Goal: Entertainment & Leisure: Consume media (video, audio)

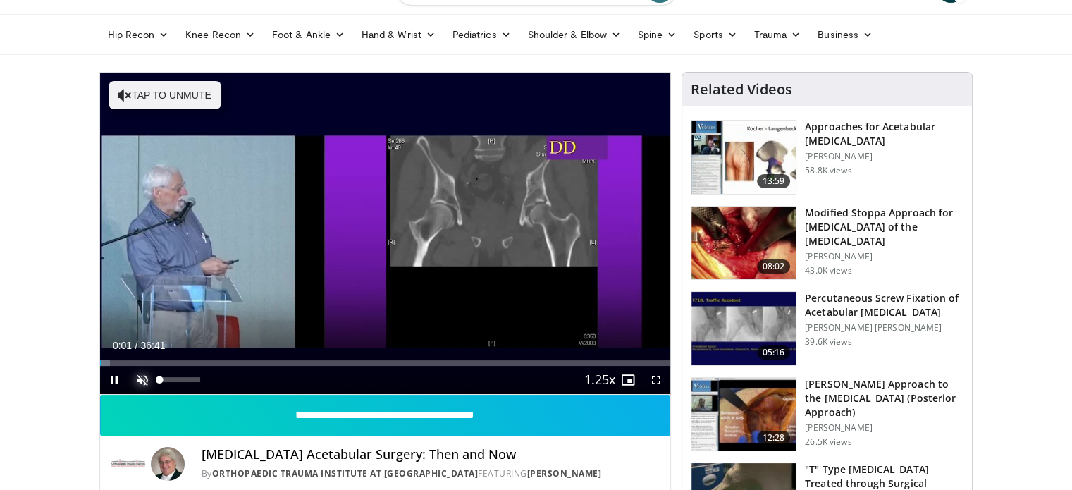
click at [145, 374] on span "Video Player" at bounding box center [142, 380] width 28 height 28
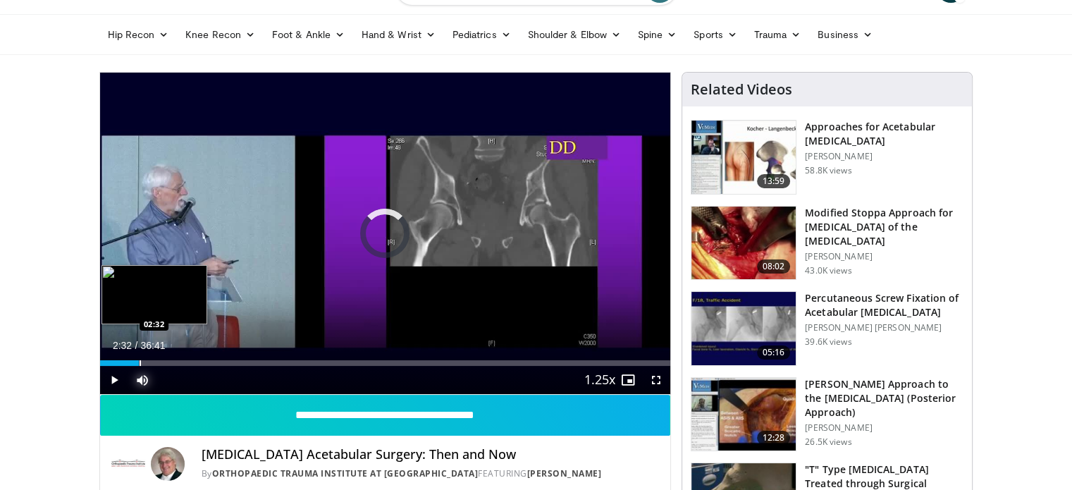
click at [139, 359] on div "Loaded : 0.00% 00:02 02:32" at bounding box center [385, 358] width 571 height 13
click at [150, 358] on div "Loaded : 8.62% 02:33 03:15" at bounding box center [385, 358] width 571 height 13
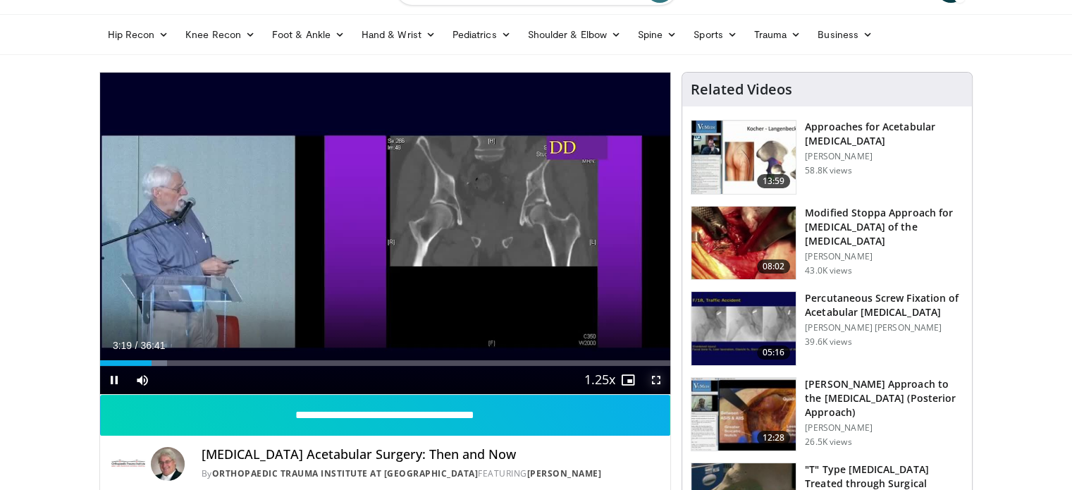
click at [653, 383] on span "Video Player" at bounding box center [656, 380] width 28 height 28
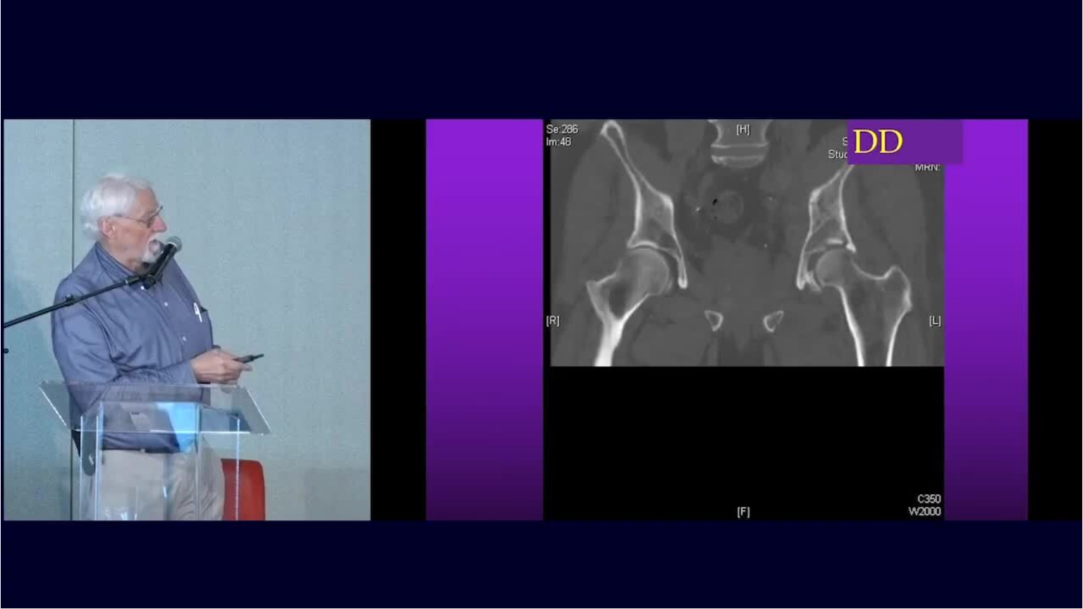
click at [542, 489] on div "10 seconds Tap to unmute" at bounding box center [541, 304] width 1083 height 608
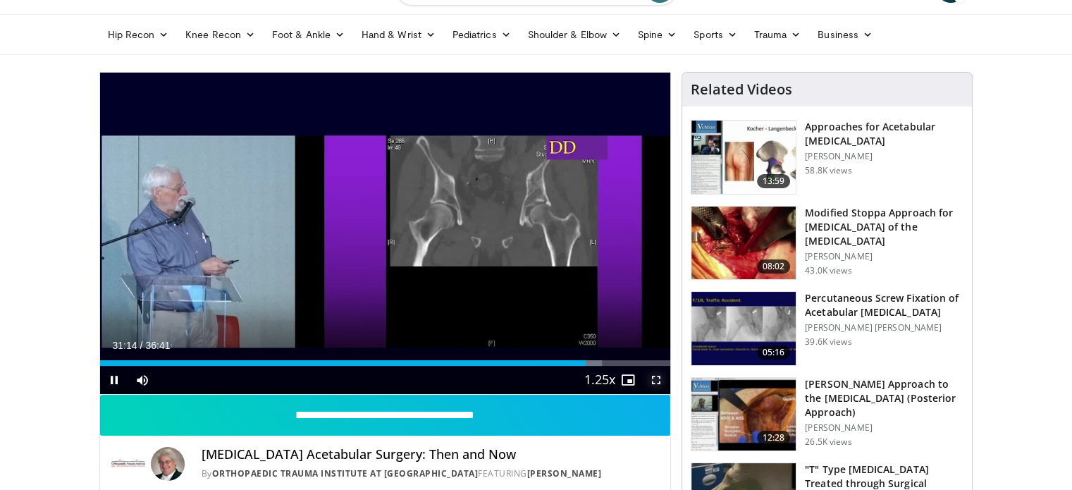
click at [656, 379] on span "Video Player" at bounding box center [656, 380] width 28 height 28
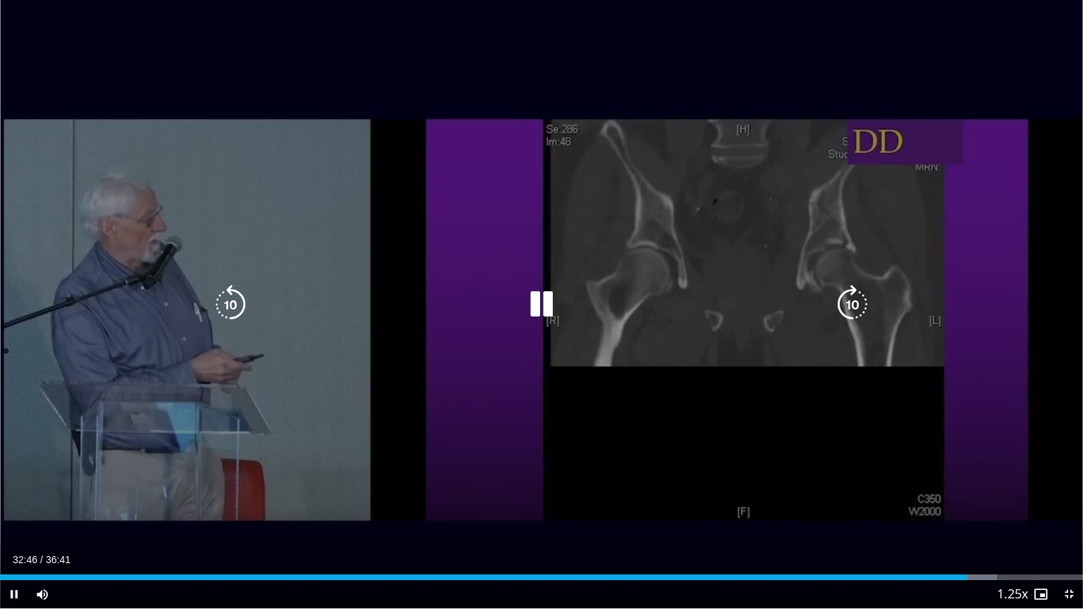
click at [467, 410] on div "10 seconds Tap to unmute" at bounding box center [541, 304] width 1083 height 608
click at [448, 204] on div "10 seconds Tap to unmute" at bounding box center [541, 304] width 1083 height 608
